Goal: Manage account settings

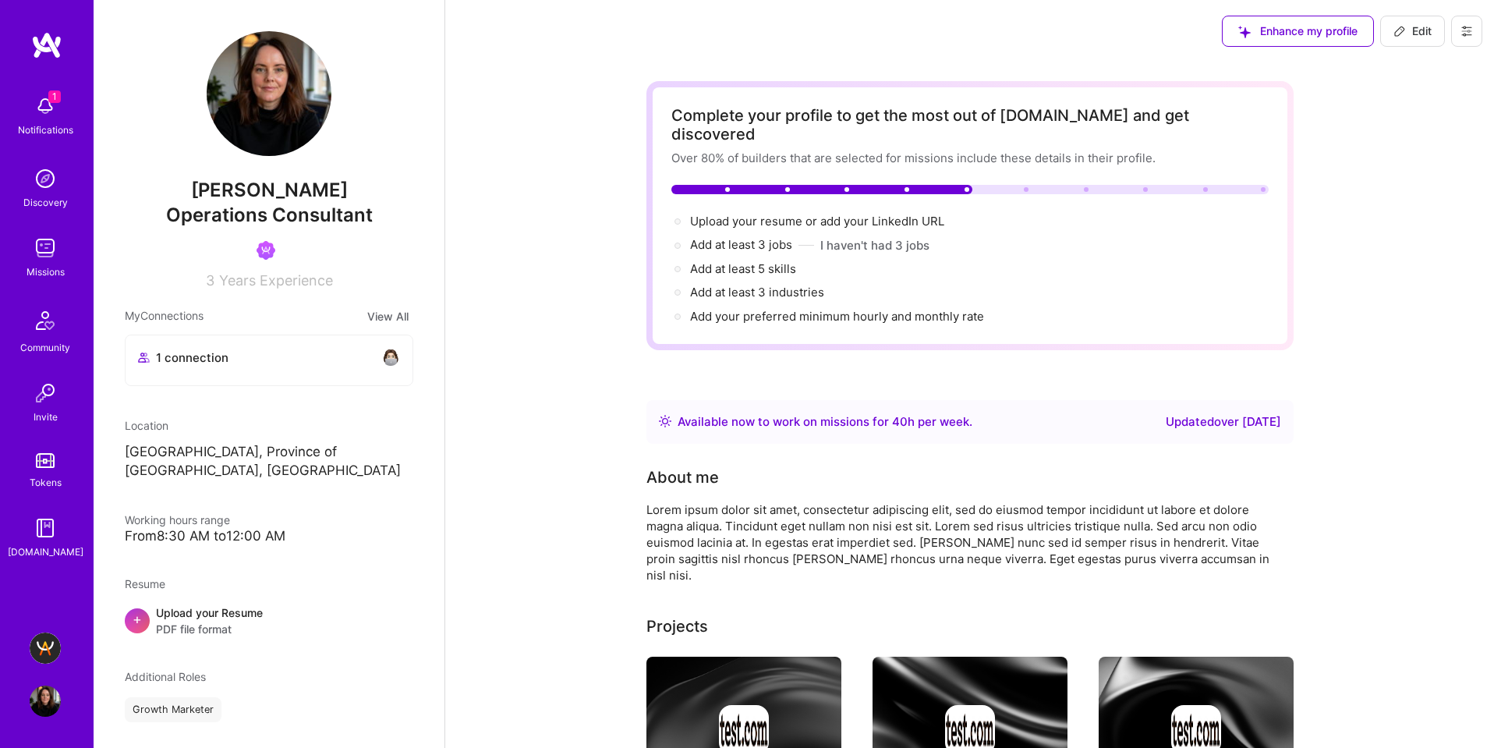
click at [1453, 34] on button at bounding box center [1466, 31] width 31 height 31
click at [1418, 104] on button "Payment method" at bounding box center [1424, 107] width 117 height 40
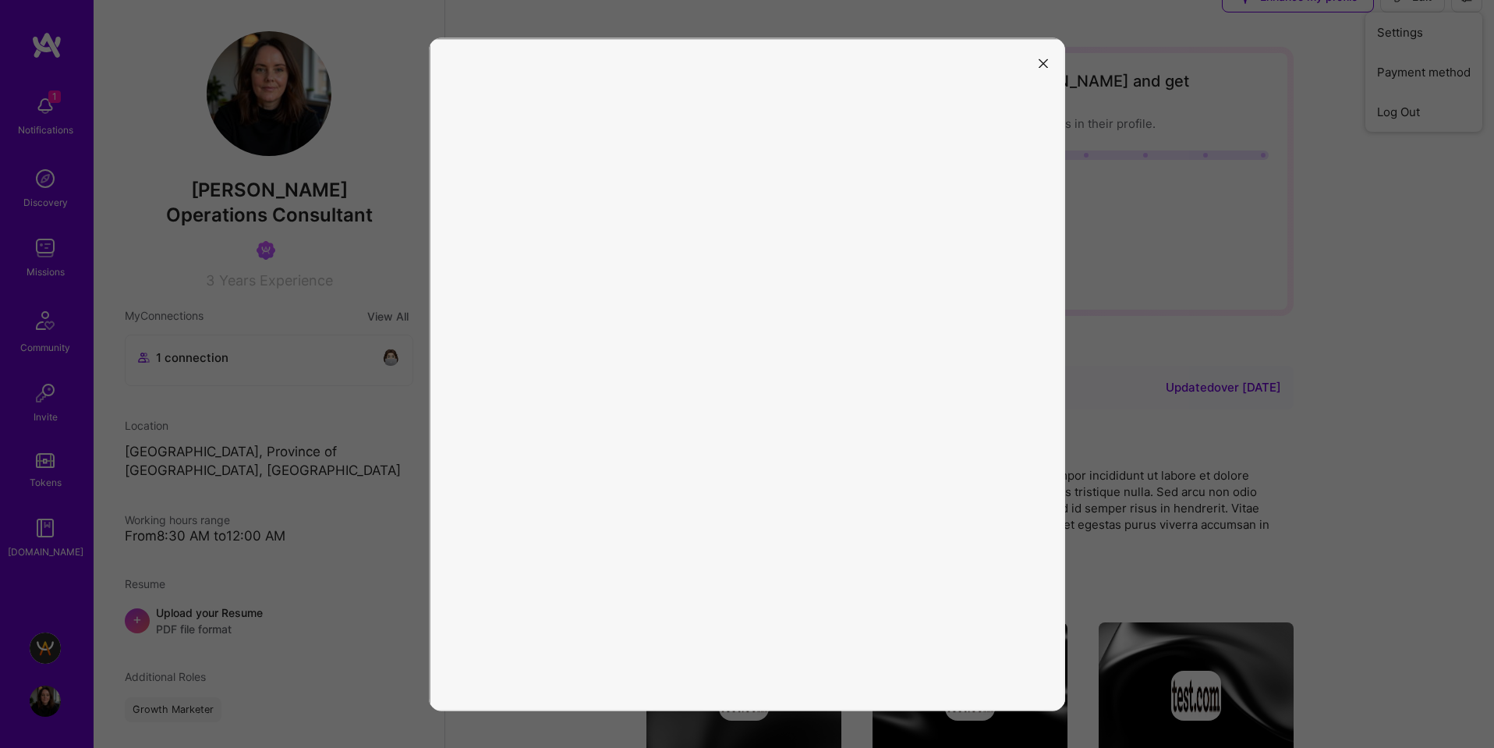
scroll to position [40, 0]
click at [1387, 313] on div at bounding box center [747, 374] width 1494 height 748
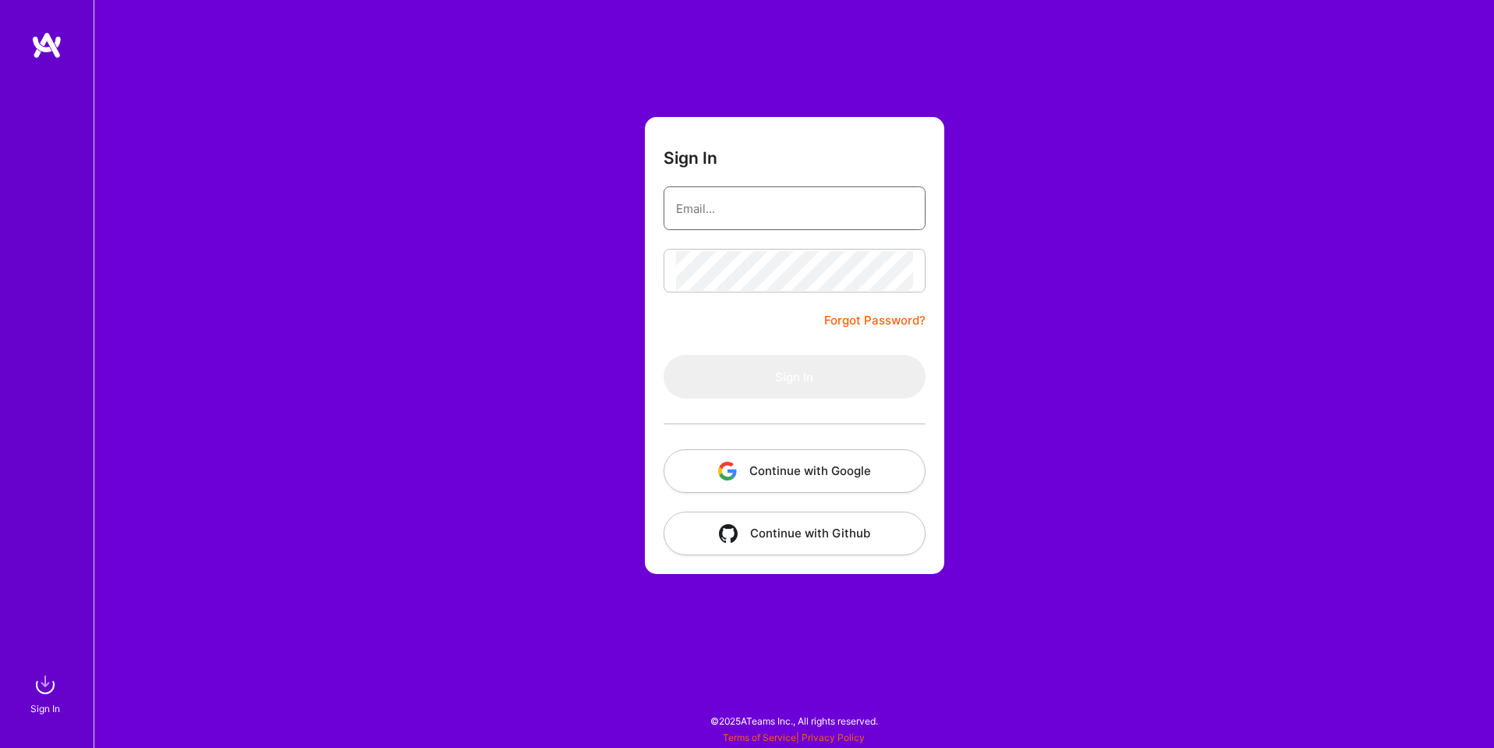
type input "[EMAIL_ADDRESS][DOMAIN_NAME]"
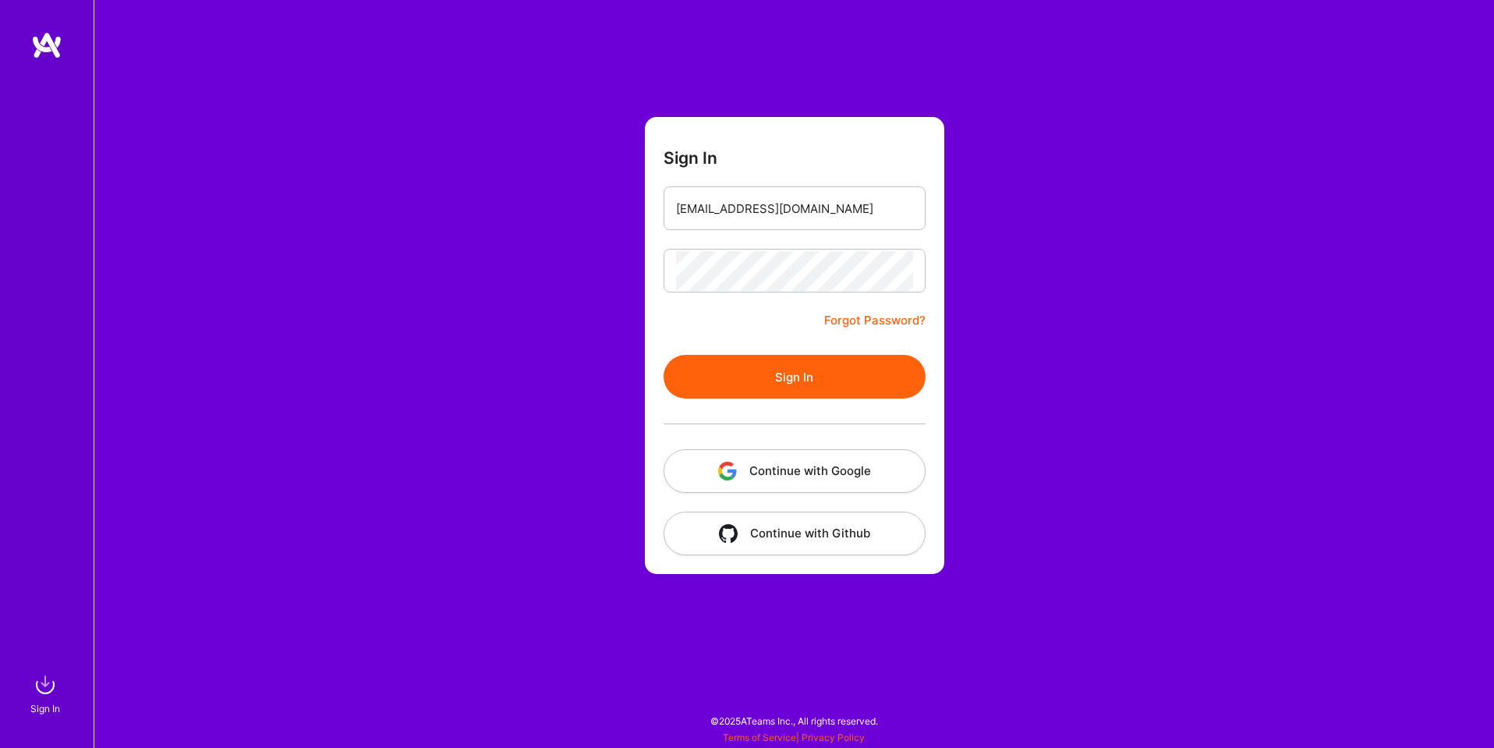
click at [763, 479] on button "Continue with Google" at bounding box center [795, 471] width 262 height 44
